Goal: Task Accomplishment & Management: Manage account settings

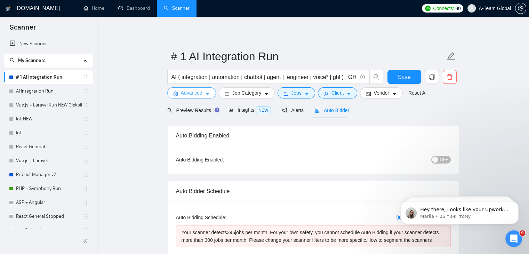
click at [208, 92] on icon "caret-down" at bounding box center [207, 93] width 5 height 5
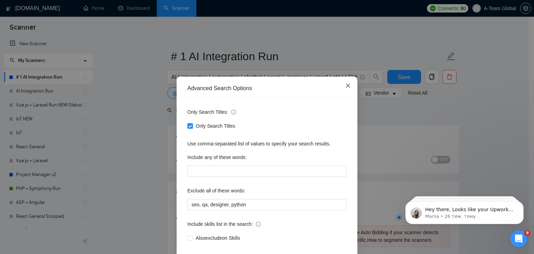
click at [345, 85] on icon "close" at bounding box center [348, 86] width 6 height 6
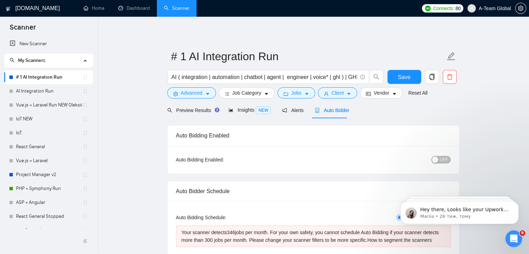
click at [335, 112] on span "Auto Bidder" at bounding box center [332, 110] width 34 height 6
click at [444, 158] on span "OFF" at bounding box center [444, 160] width 8 height 8
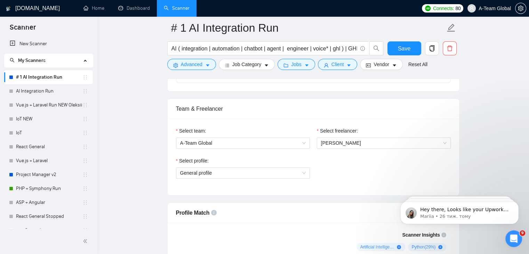
scroll to position [348, 0]
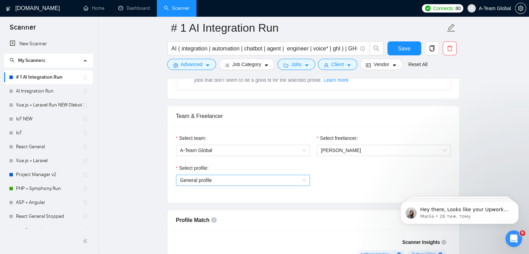
click at [277, 177] on span "General profile" at bounding box center [243, 180] width 126 height 10
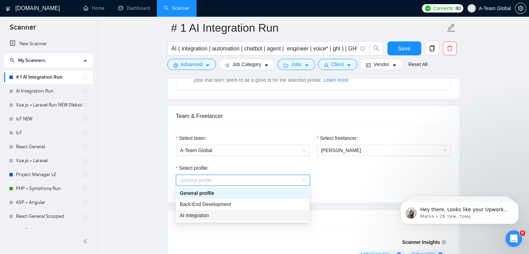
click at [228, 216] on div "AI Integration" at bounding box center [243, 215] width 126 height 8
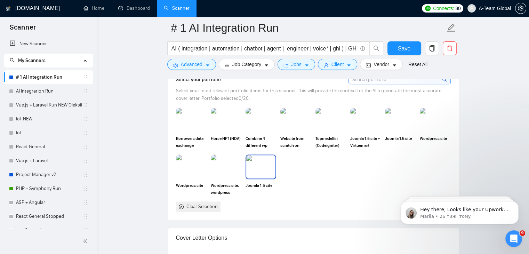
scroll to position [661, 0]
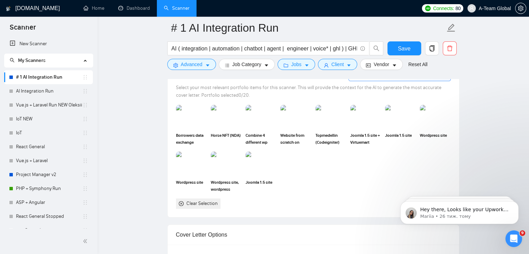
click at [180, 203] on icon "close-circle" at bounding box center [181, 203] width 5 height 5
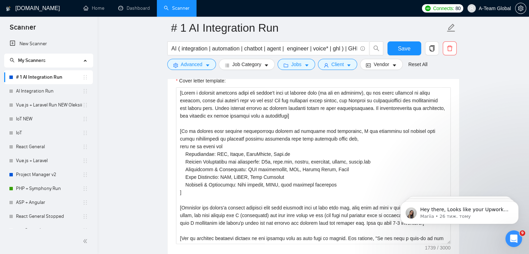
scroll to position [800, 0]
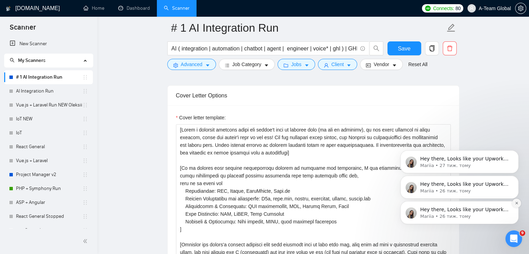
click at [516, 202] on icon "Dismiss notification" at bounding box center [517, 203] width 4 height 4
click at [515, 177] on icon "Dismiss notification" at bounding box center [517, 178] width 4 height 4
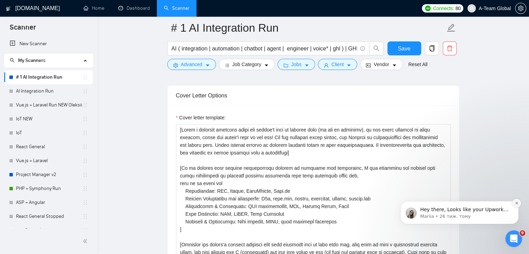
click at [515, 203] on icon "Dismiss notification" at bounding box center [517, 203] width 4 height 4
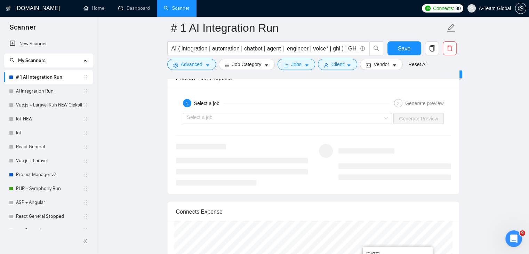
scroll to position [1321, 0]
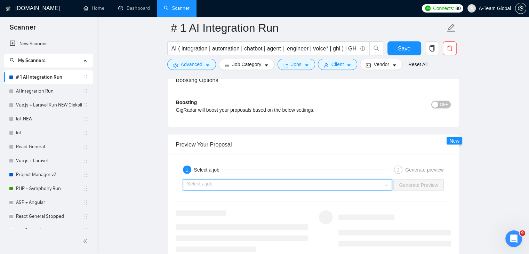
click at [335, 185] on input "search" at bounding box center [285, 184] width 196 height 10
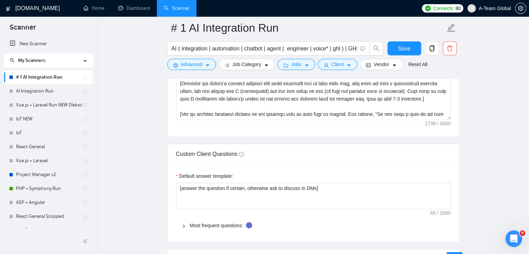
scroll to position [787, 0]
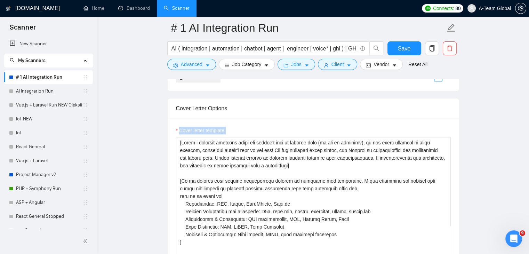
drag, startPoint x: 226, startPoint y: 130, endPoint x: 179, endPoint y: 127, distance: 46.7
click at [179, 127] on label "Cover letter template:" at bounding box center [201, 131] width 50 height 8
copy label "Cover letter template:"
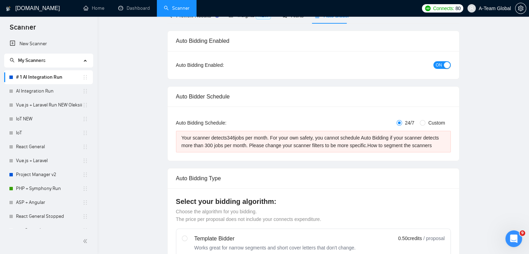
scroll to position [0, 0]
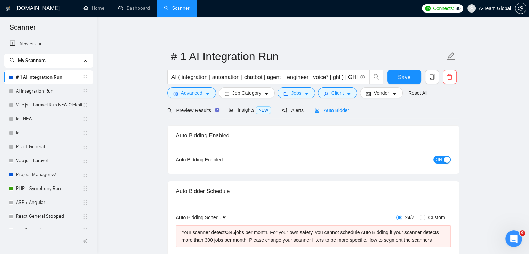
click at [441, 160] on span "ON" at bounding box center [439, 160] width 6 height 8
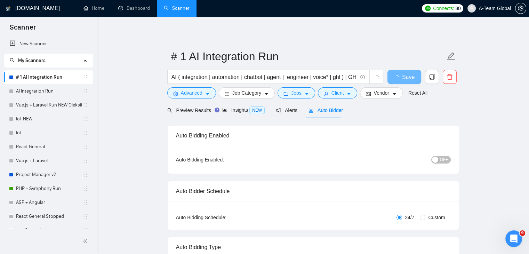
click at [317, 112] on span "Auto Bidder" at bounding box center [325, 110] width 34 height 6
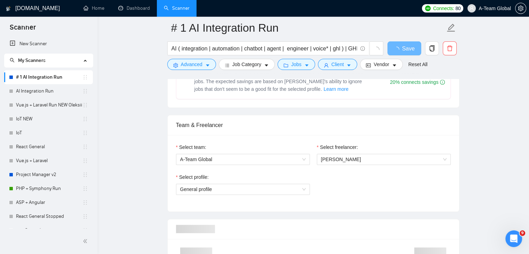
scroll to position [383, 0]
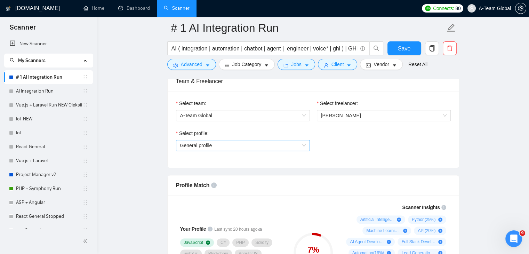
click at [242, 147] on span "General profile" at bounding box center [243, 145] width 126 height 10
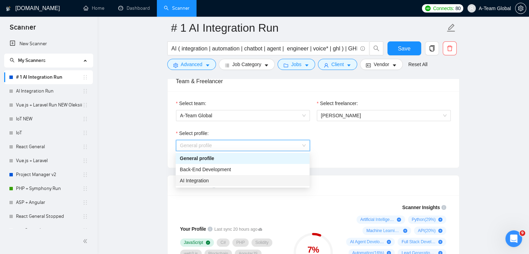
click at [208, 184] on div "AI Integration" at bounding box center [243, 181] width 126 height 8
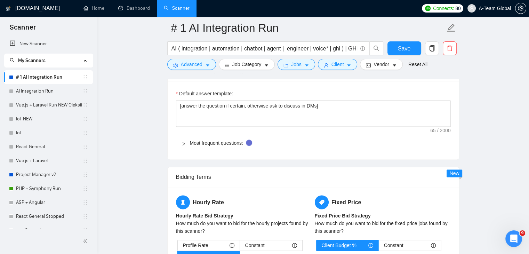
scroll to position [1078, 0]
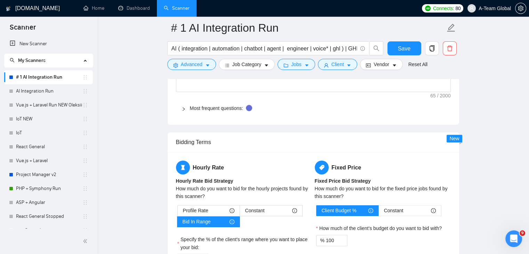
click at [187, 107] on div at bounding box center [186, 108] width 8 height 8
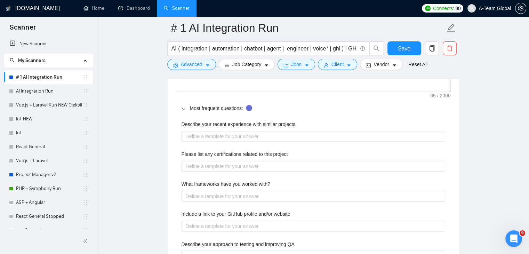
click at [186, 108] on div at bounding box center [186, 108] width 8 height 8
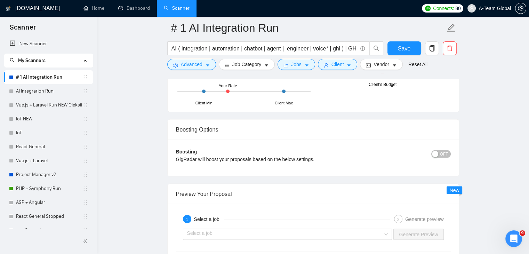
scroll to position [1274, 0]
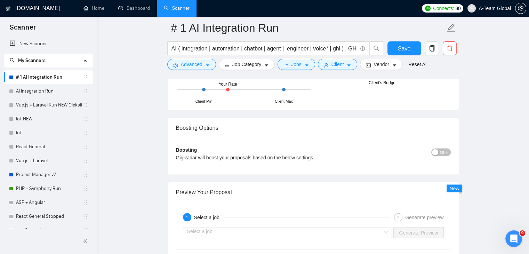
click at [441, 153] on span "OFF" at bounding box center [444, 152] width 8 height 8
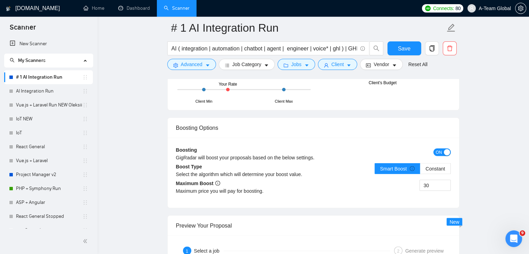
click at [442, 151] on button "ON" at bounding box center [441, 152] width 17 height 8
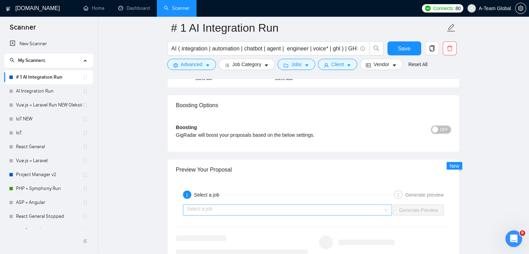
scroll to position [1309, 0]
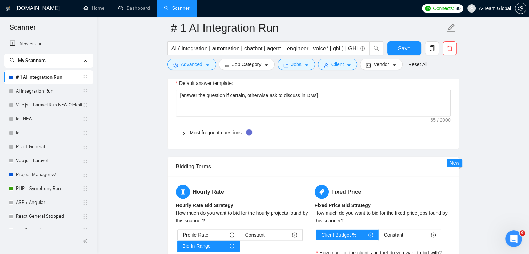
scroll to position [996, 0]
